Goal: Book appointment/travel/reservation

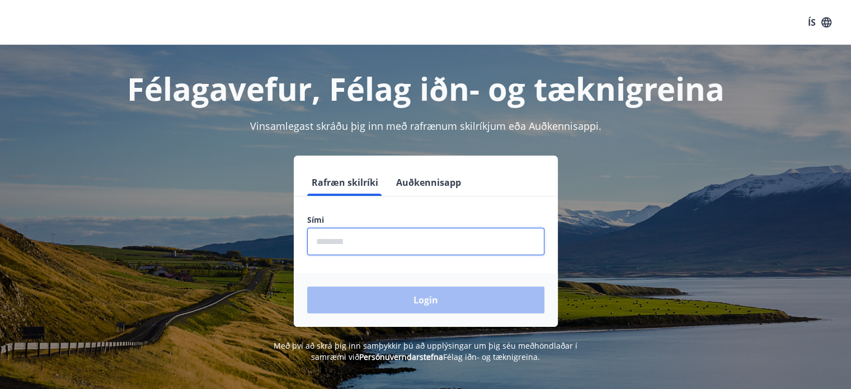
click at [352, 251] on input "phone" at bounding box center [425, 241] width 237 height 27
type input "********"
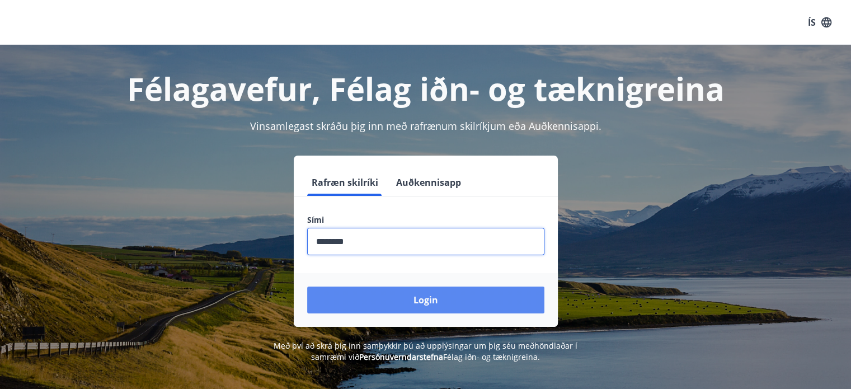
click at [414, 295] on button "Login" at bounding box center [425, 300] width 237 height 27
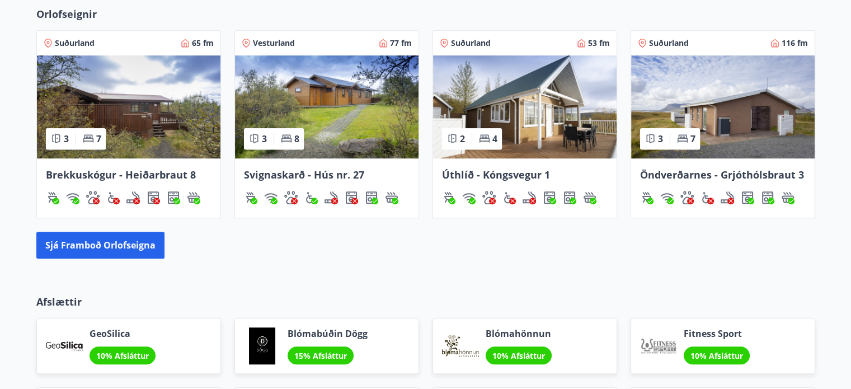
scroll to position [674, 0]
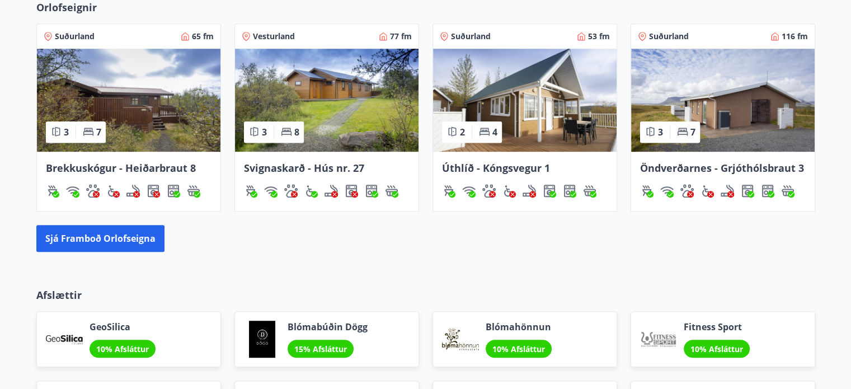
click at [125, 156] on div "Brekkuskógur - Heiðarbraut 8" at bounding box center [129, 181] width 184 height 59
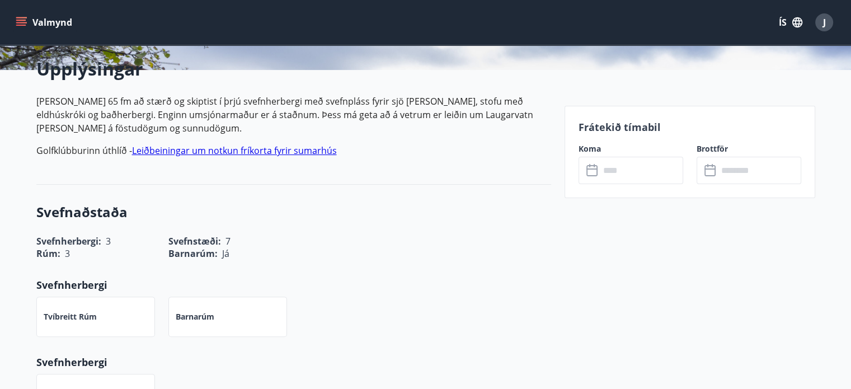
scroll to position [280, 0]
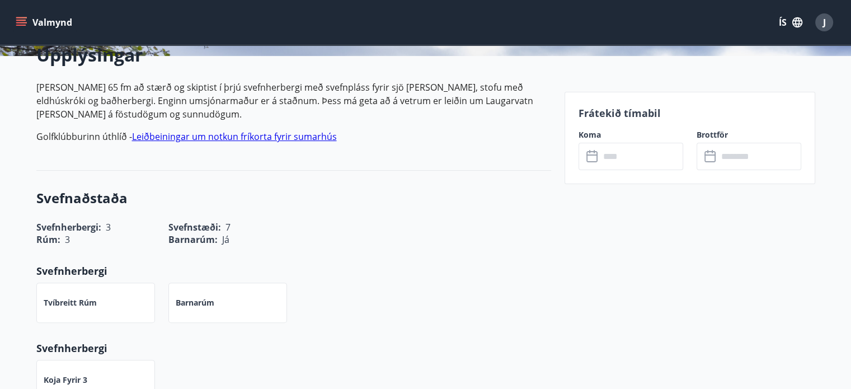
click at [620, 161] on input "text" at bounding box center [641, 156] width 83 height 27
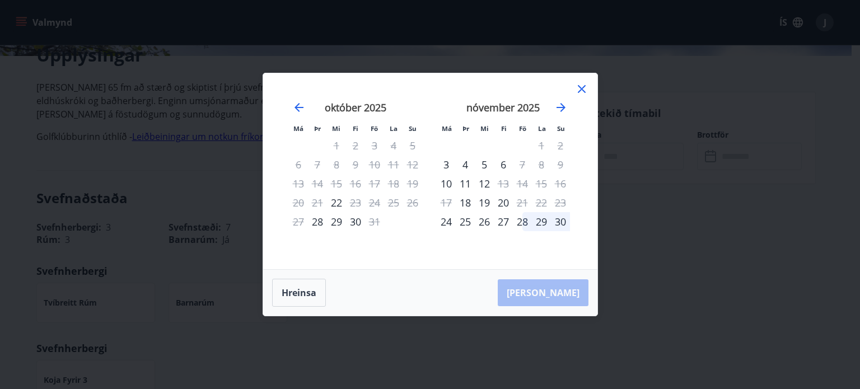
click at [584, 89] on icon at bounding box center [581, 88] width 13 height 13
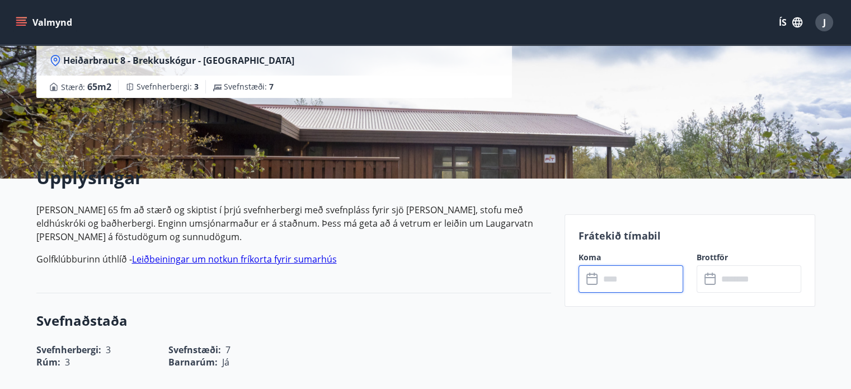
scroll to position [112, 0]
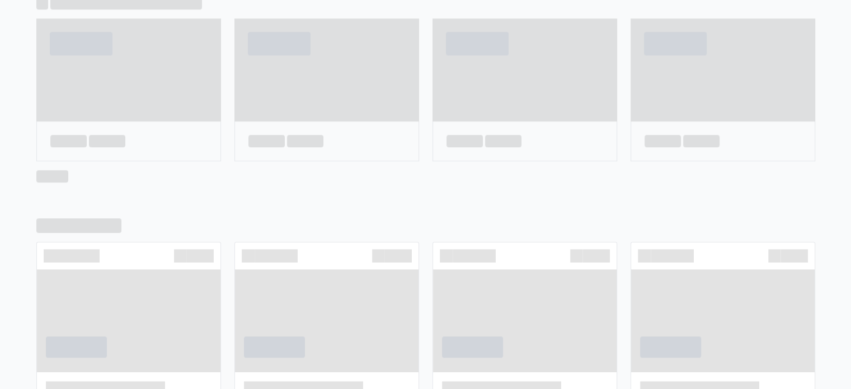
scroll to position [462, 0]
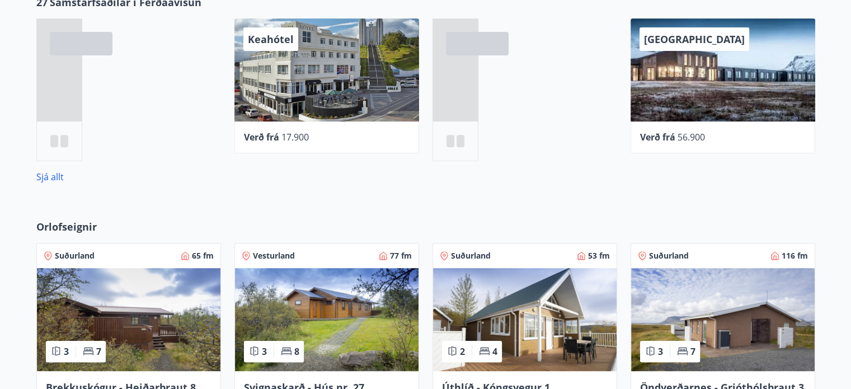
click at [349, 316] on img at bounding box center [327, 319] width 184 height 103
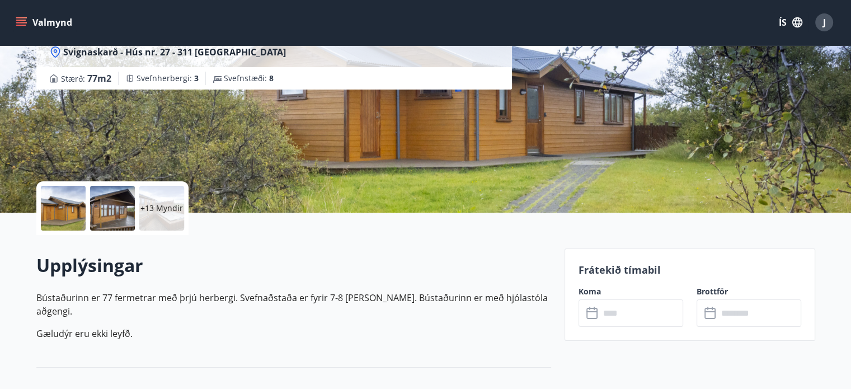
scroll to position [168, 0]
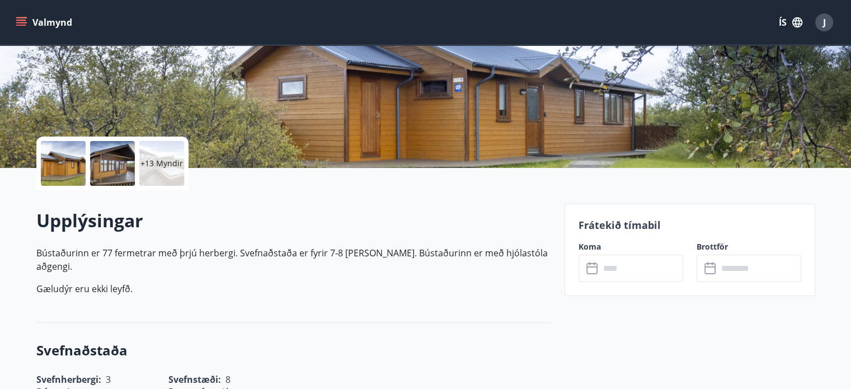
click at [603, 261] on input "text" at bounding box center [641, 268] width 83 height 27
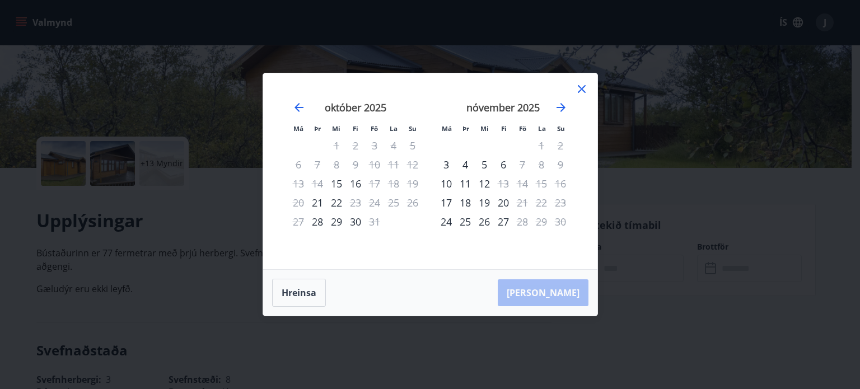
click at [582, 91] on icon at bounding box center [581, 88] width 13 height 13
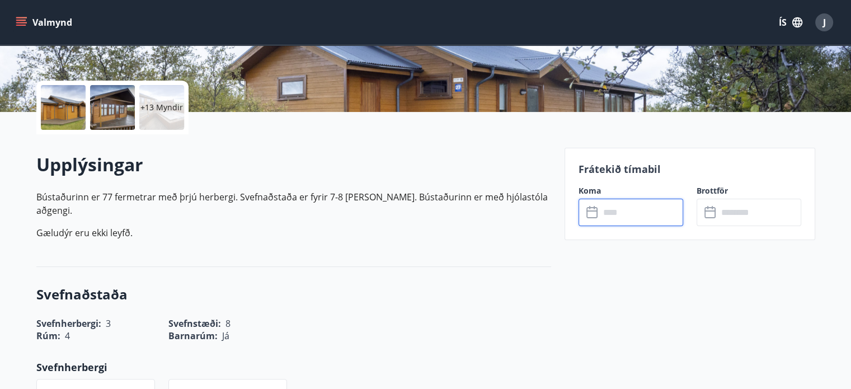
scroll to position [0, 0]
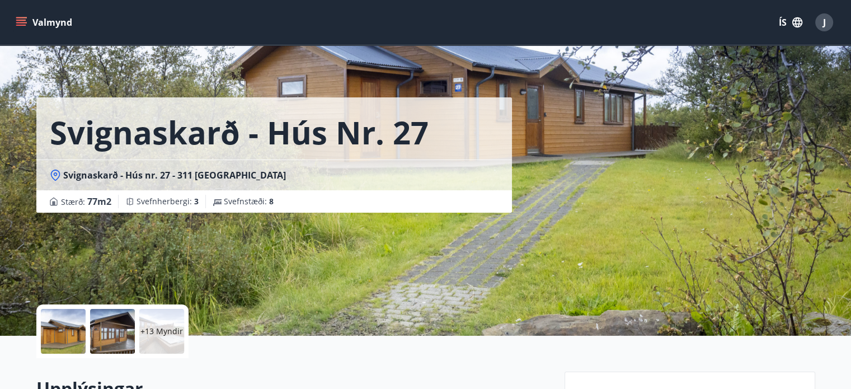
scroll to position [462, 0]
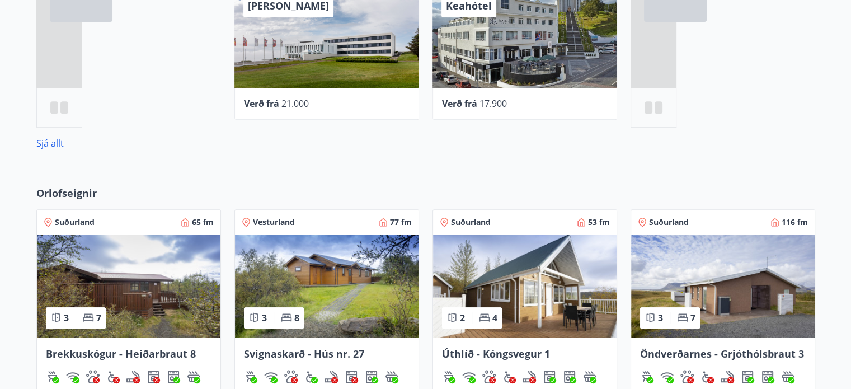
click at [526, 280] on img at bounding box center [525, 286] width 184 height 103
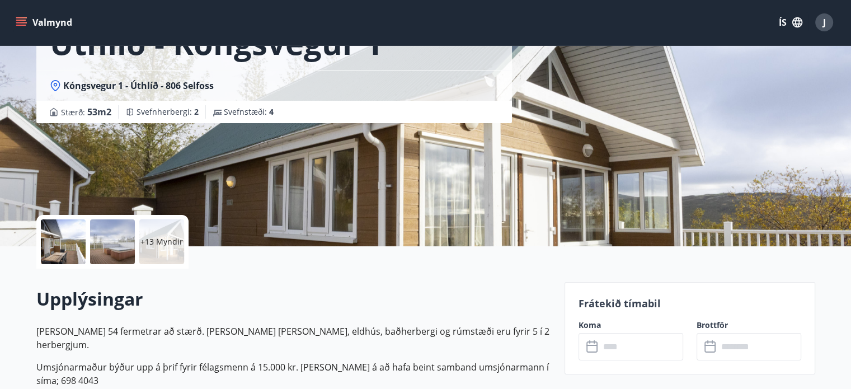
scroll to position [112, 0]
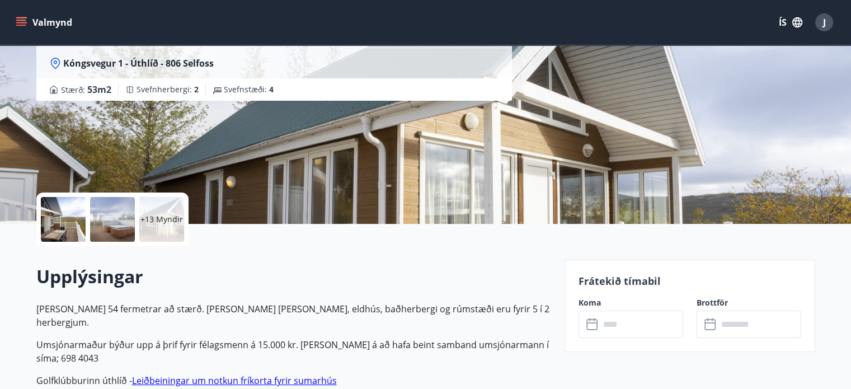
click at [656, 327] on input "text" at bounding box center [641, 324] width 83 height 27
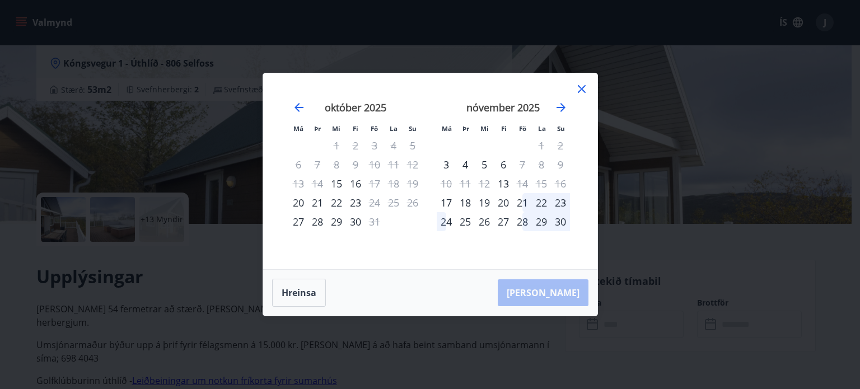
click at [577, 91] on icon at bounding box center [581, 88] width 13 height 13
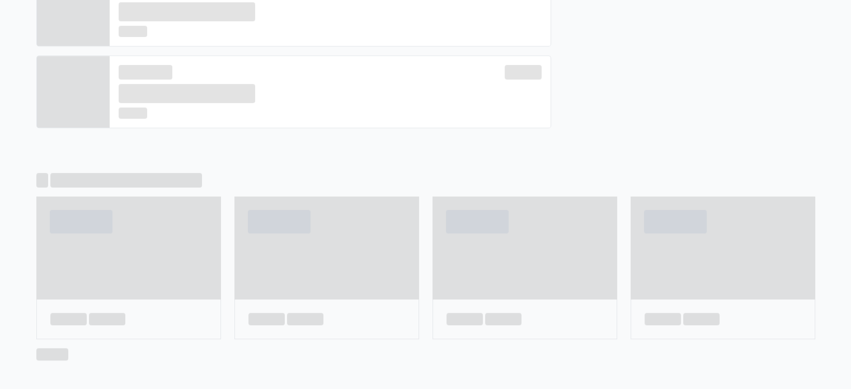
scroll to position [530, 0]
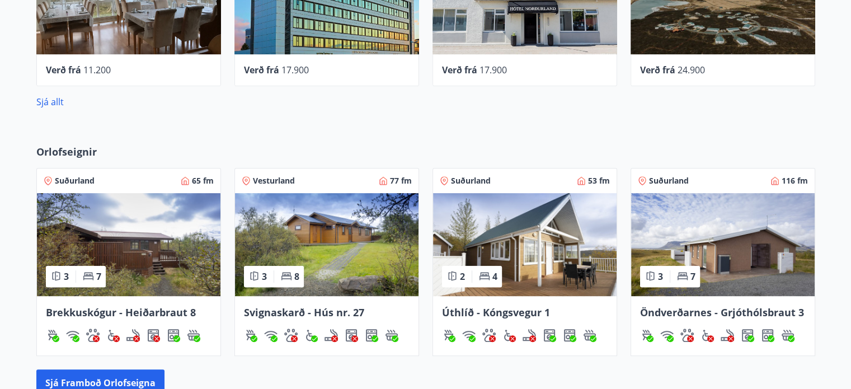
click at [729, 246] on img at bounding box center [723, 244] width 184 height 103
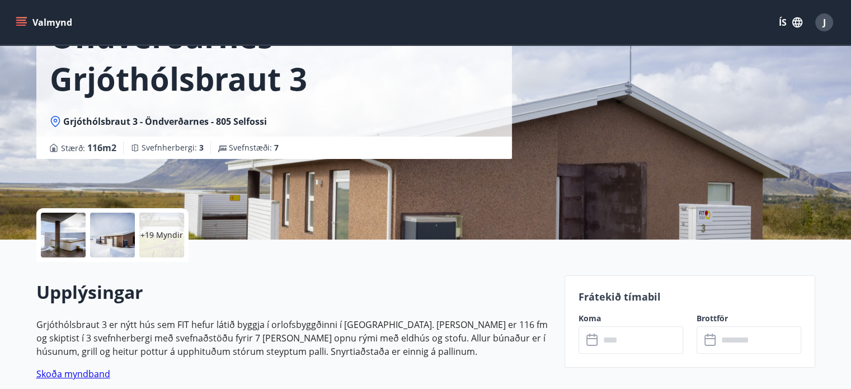
scroll to position [112, 0]
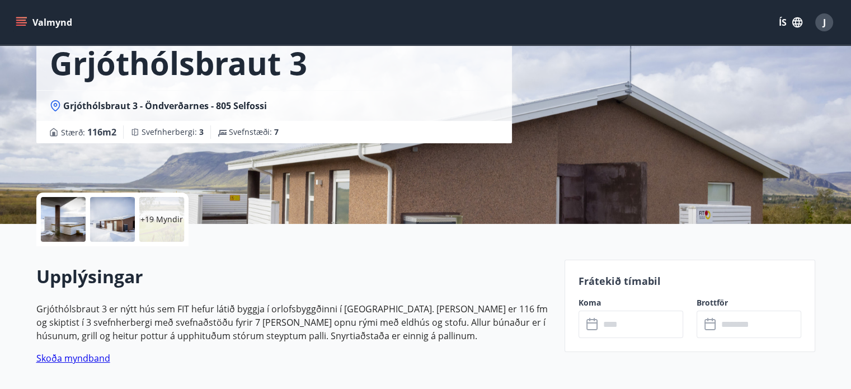
click at [628, 323] on input "text" at bounding box center [641, 324] width 83 height 27
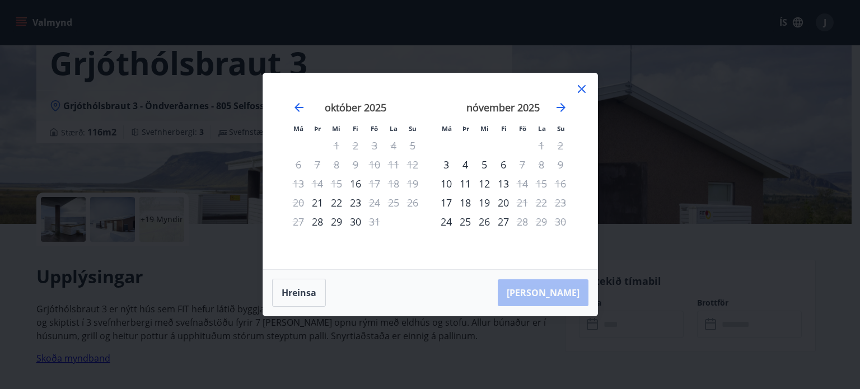
click at [582, 87] on icon at bounding box center [581, 88] width 13 height 13
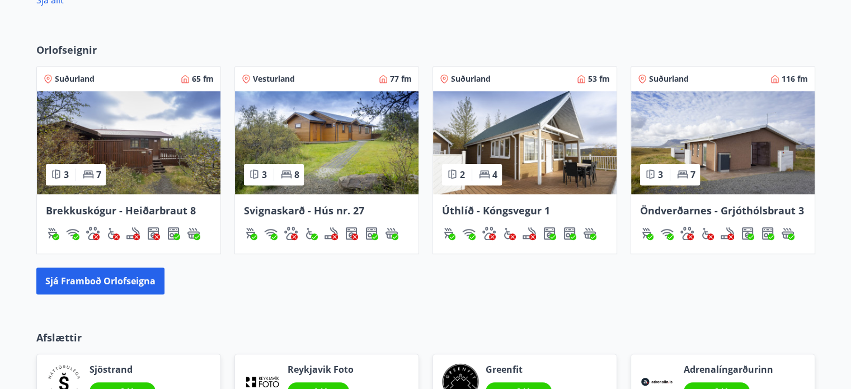
scroll to position [619, 0]
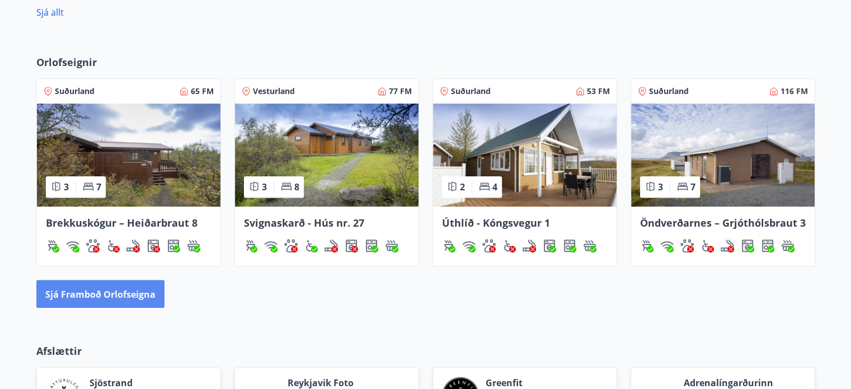
click at [99, 293] on font "Sjá framboð orlofseigna" at bounding box center [100, 294] width 110 height 12
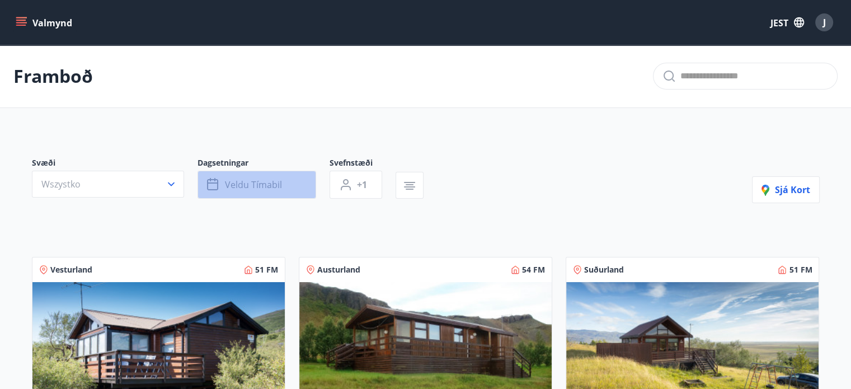
click at [241, 184] on font "Veldu tímabil" at bounding box center [253, 185] width 57 height 12
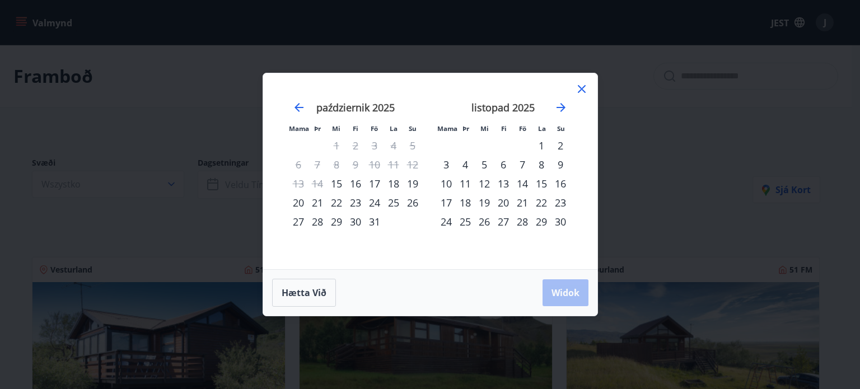
click at [413, 183] on font "19" at bounding box center [412, 183] width 11 height 13
click at [408, 189] on div "19" at bounding box center [412, 183] width 19 height 19
click at [371, 182] on font "17" at bounding box center [374, 183] width 11 height 13
click at [392, 182] on font "18" at bounding box center [393, 183] width 11 height 13
click at [410, 185] on font "19" at bounding box center [412, 183] width 11 height 13
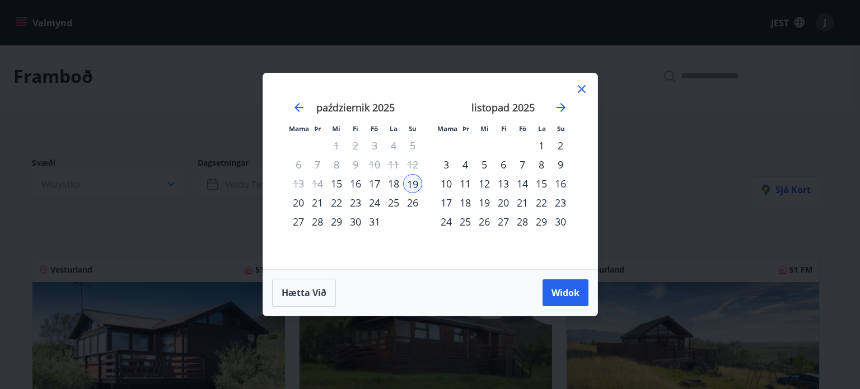
click at [378, 183] on font "17" at bounding box center [374, 183] width 11 height 13
click at [391, 183] on font "18" at bounding box center [393, 183] width 11 height 13
click at [567, 298] on font "Widok" at bounding box center [565, 293] width 28 height 12
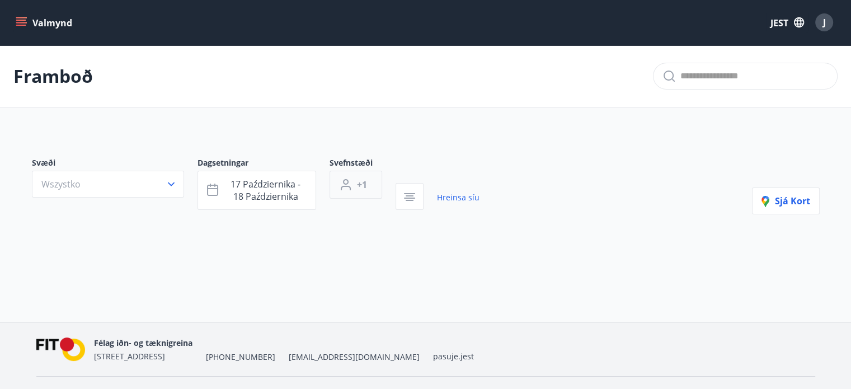
click at [358, 190] on font "+1" at bounding box center [362, 185] width 10 height 12
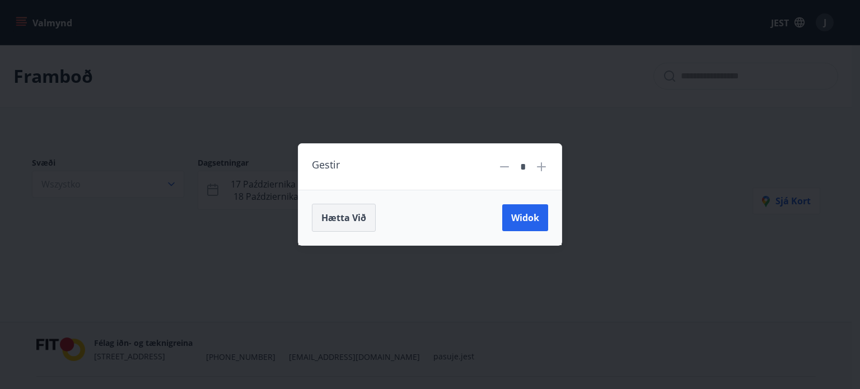
click at [330, 222] on font "Hætta við" at bounding box center [343, 218] width 45 height 12
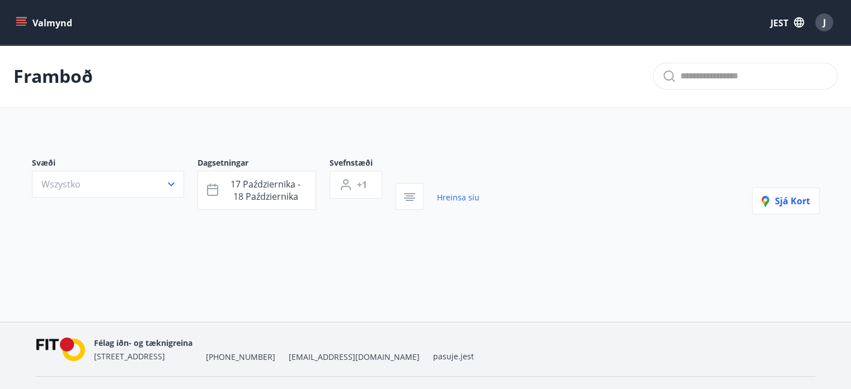
click at [310, 259] on div at bounding box center [419, 261] width 802 height 13
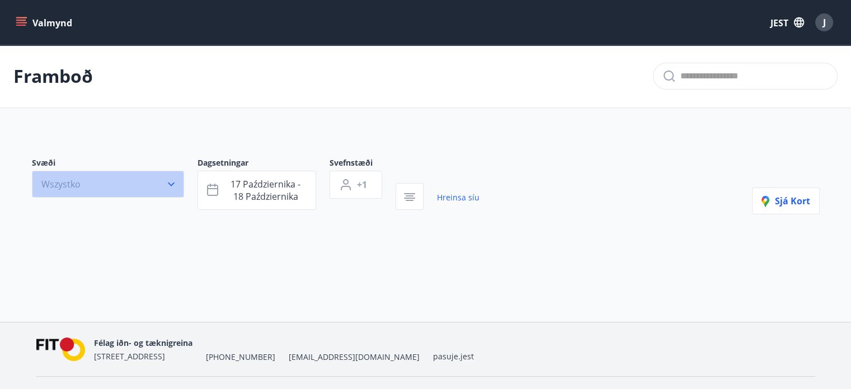
click at [146, 182] on button "Wszystko" at bounding box center [108, 184] width 152 height 27
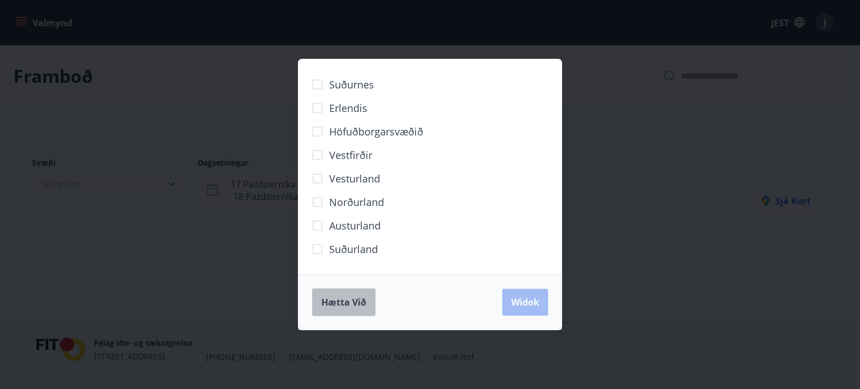
click at [316, 300] on button "Hætta við" at bounding box center [344, 302] width 64 height 28
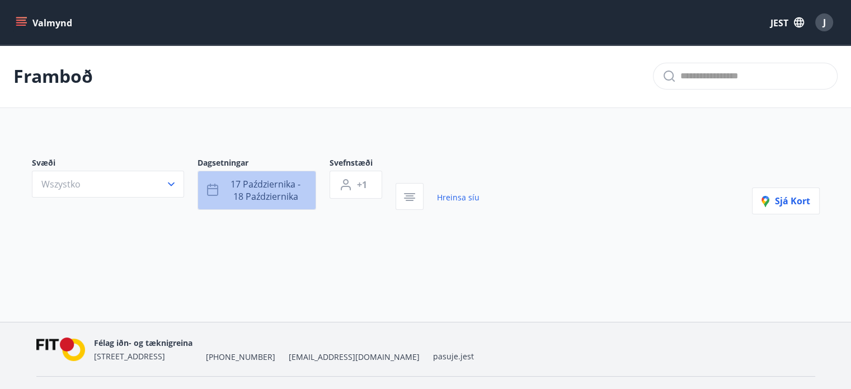
click at [272, 190] on font "17 października - 18 października" at bounding box center [266, 190] width 70 height 25
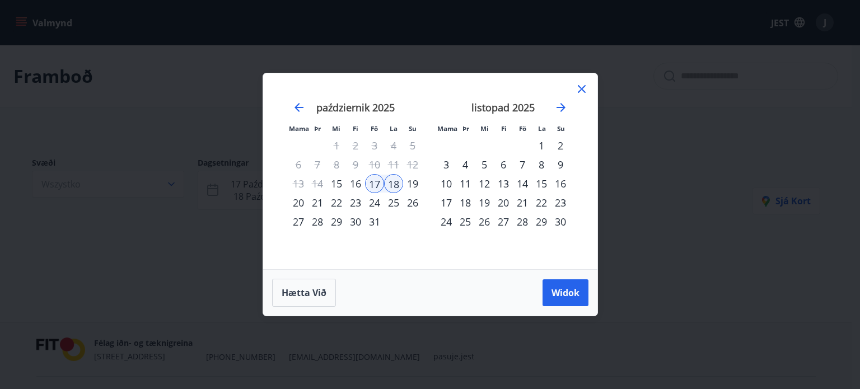
click at [378, 182] on div "17" at bounding box center [374, 183] width 19 height 19
click at [374, 184] on div "17" at bounding box center [374, 183] width 19 height 19
click at [392, 184] on div "18" at bounding box center [393, 183] width 19 height 19
click at [397, 188] on div "18" at bounding box center [393, 183] width 19 height 19
click at [413, 186] on font "19" at bounding box center [412, 183] width 11 height 13
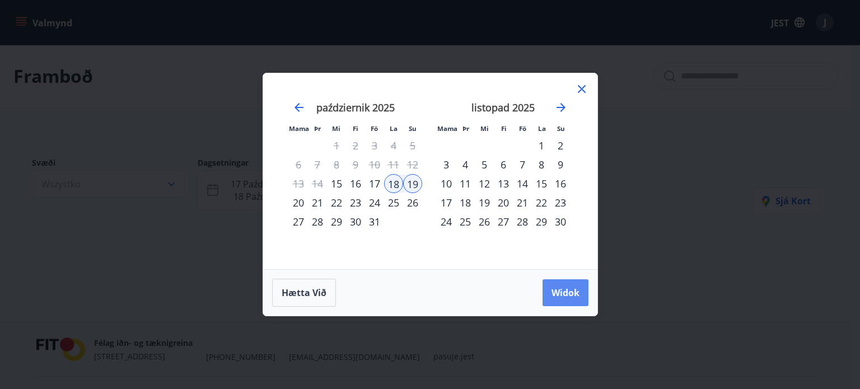
click at [570, 298] on font "Widok" at bounding box center [565, 293] width 28 height 12
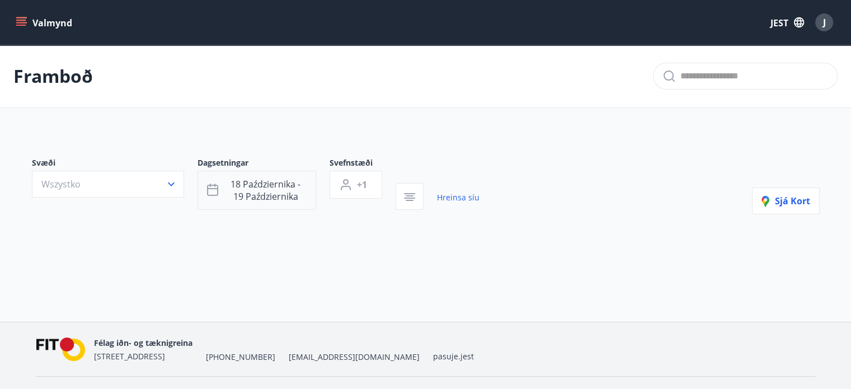
click at [291, 187] on font "18 października - 19 października" at bounding box center [266, 190] width 70 height 25
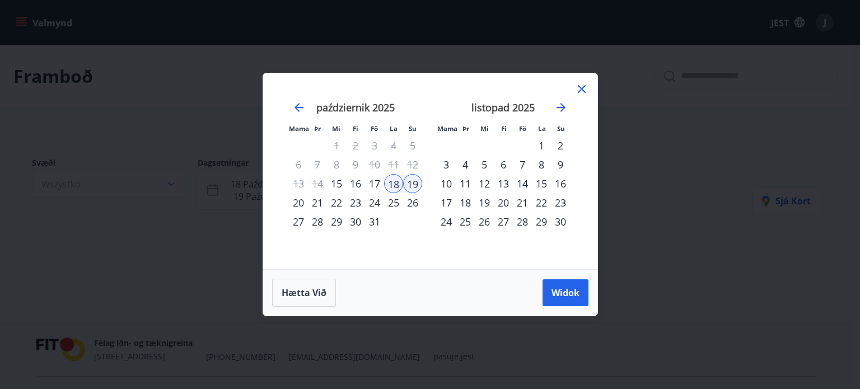
click at [394, 203] on font "25" at bounding box center [393, 202] width 11 height 13
click at [407, 204] on font "26" at bounding box center [412, 202] width 11 height 13
click at [563, 293] on font "Widok" at bounding box center [565, 293] width 28 height 12
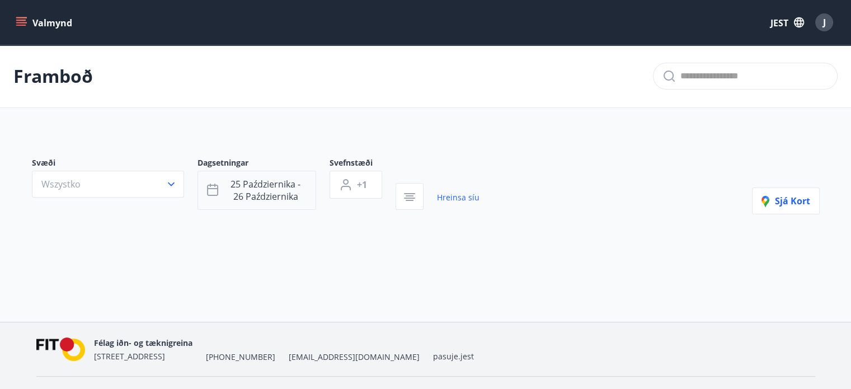
click at [265, 196] on font "25 października - 26 października" at bounding box center [266, 190] width 70 height 25
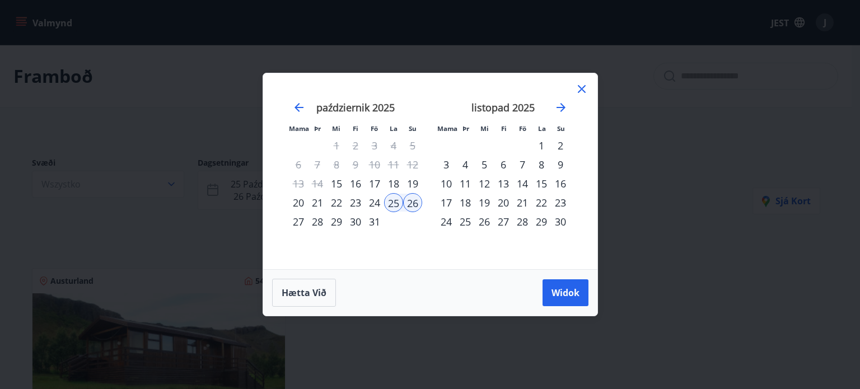
click at [578, 86] on icon at bounding box center [582, 89] width 8 height 8
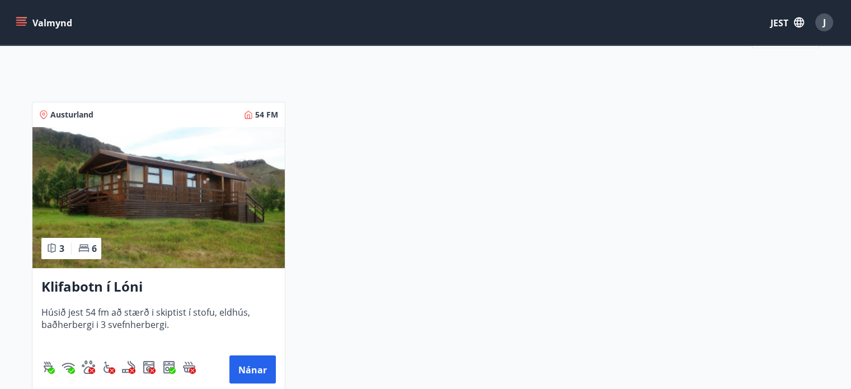
scroll to position [168, 0]
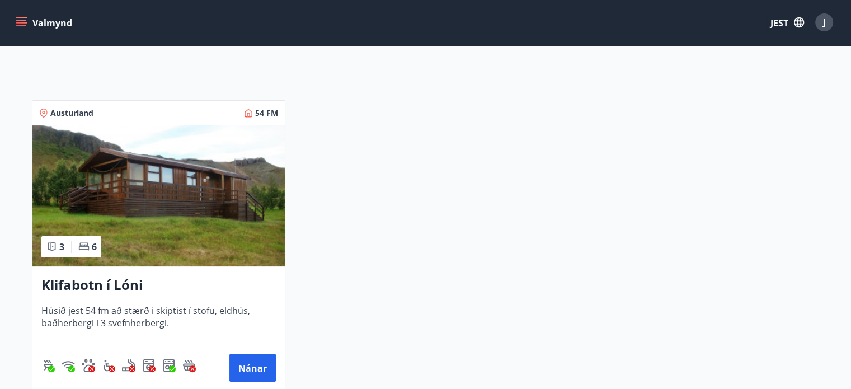
click at [209, 198] on img at bounding box center [158, 195] width 252 height 141
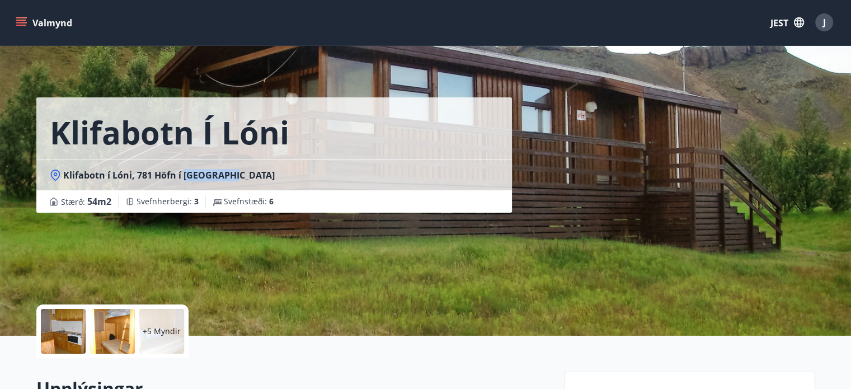
drag, startPoint x: 231, startPoint y: 175, endPoint x: 184, endPoint y: 179, distance: 47.1
click at [184, 179] on div "Klifabotn í Lóni, 781 Höfn í [GEOGRAPHIC_DATA]" at bounding box center [274, 175] width 449 height 12
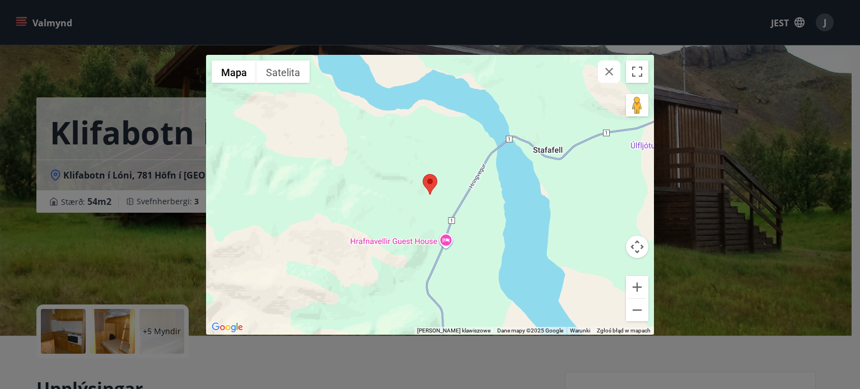
drag, startPoint x: 186, startPoint y: 179, endPoint x: 545, endPoint y: 200, distance: 359.5
click at [545, 200] on div at bounding box center [430, 195] width 448 height 280
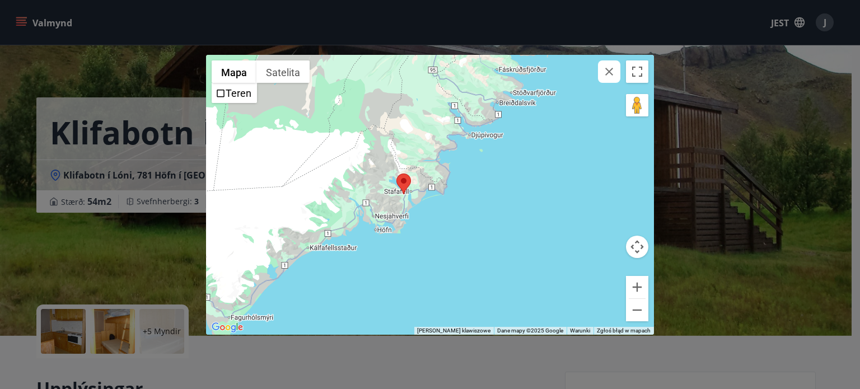
click at [121, 44] on div "← Przesuń w lewo → Przesuń w prawo ↑ Przesuń w [PERSON_NAME] ↓ Przesuń w dół + …" at bounding box center [430, 194] width 860 height 389
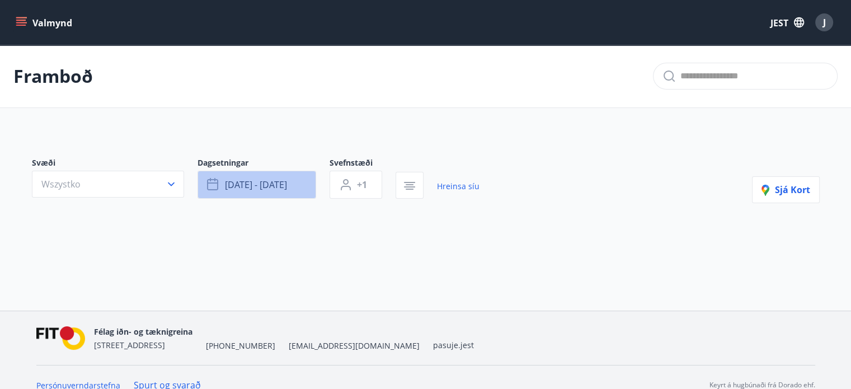
click at [262, 191] on button "[DATE] - [DATE]" at bounding box center [257, 185] width 119 height 28
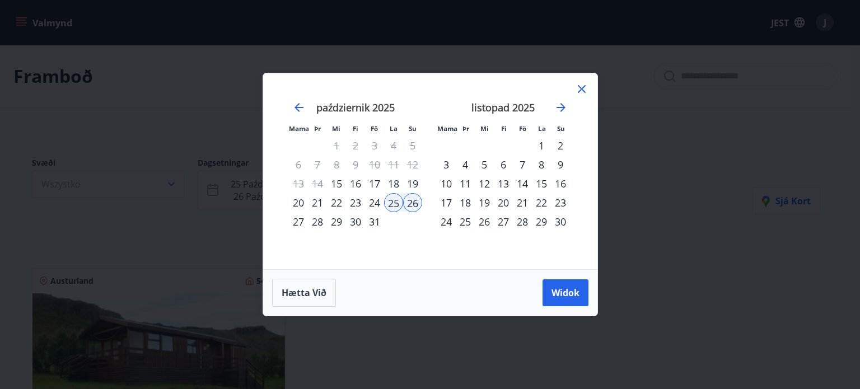
click at [377, 203] on font "24" at bounding box center [374, 202] width 11 height 13
click at [386, 203] on div "25" at bounding box center [393, 202] width 19 height 19
click at [560, 295] on font "Widok" at bounding box center [565, 293] width 28 height 12
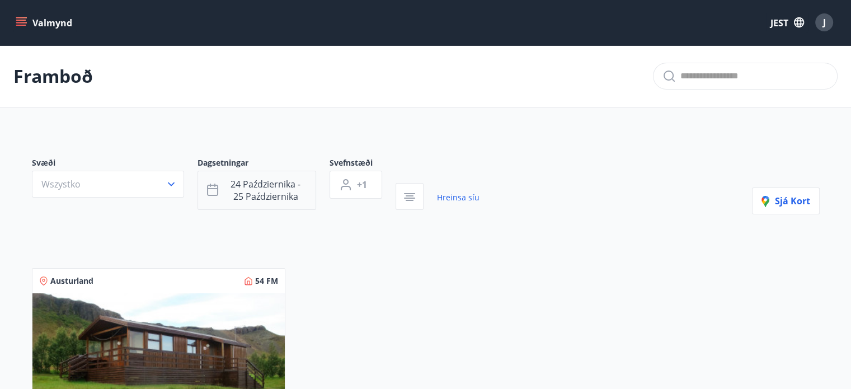
click at [231, 197] on span "24 października - 25 października" at bounding box center [266, 190] width 82 height 25
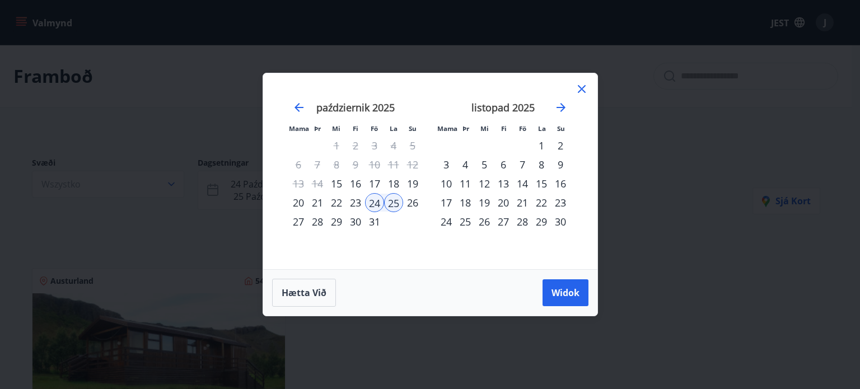
click at [579, 91] on icon at bounding box center [582, 89] width 8 height 8
